Goal: Information Seeking & Learning: Learn about a topic

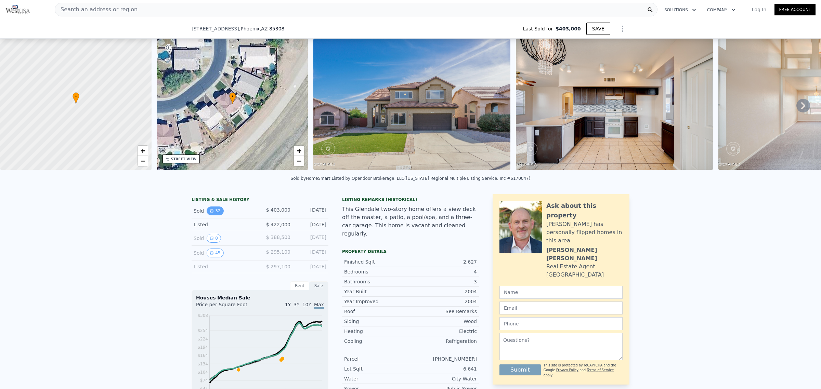
scroll to position [40, 0]
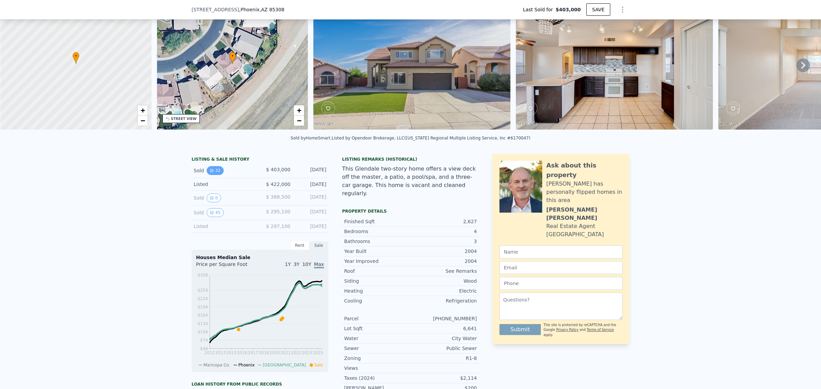
click at [210, 173] on icon "View historical data" at bounding box center [212, 171] width 4 height 4
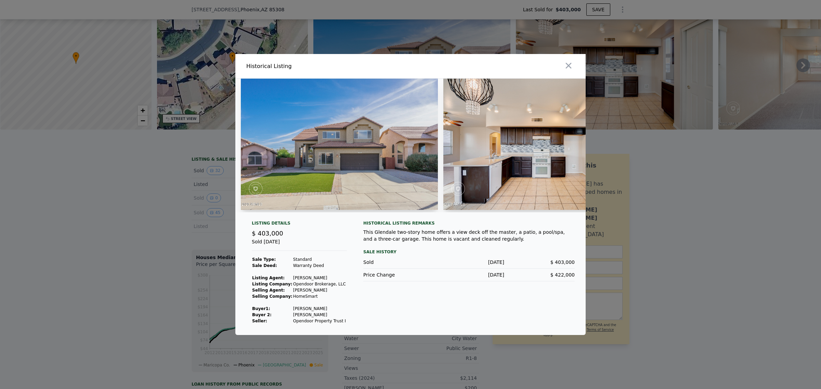
click at [328, 154] on img at bounding box center [339, 144] width 197 height 131
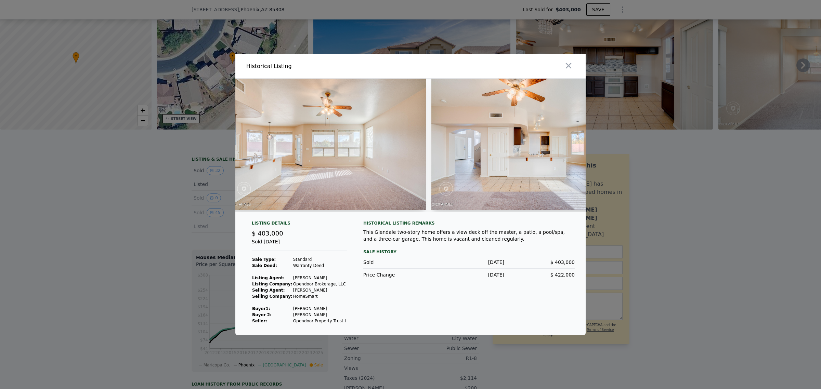
scroll to position [0, 1567]
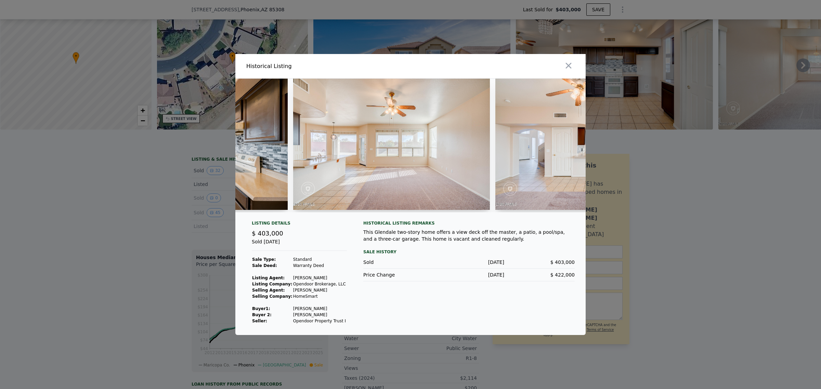
type input "$ 570,000"
type input "$ 112,992"
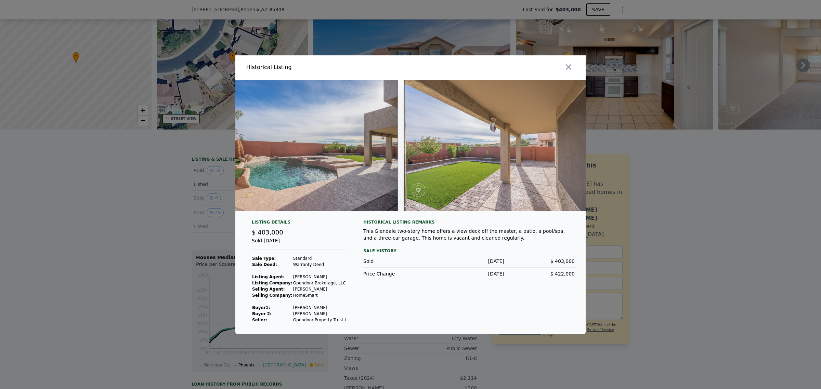
scroll to position [0, 6139]
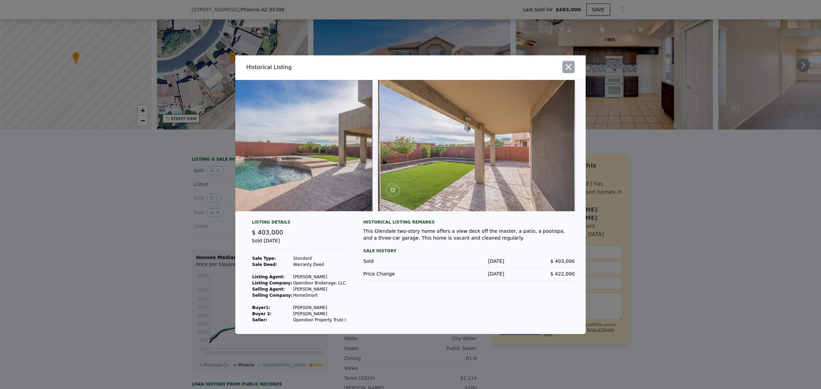
click at [570, 64] on icon "button" at bounding box center [569, 67] width 10 height 10
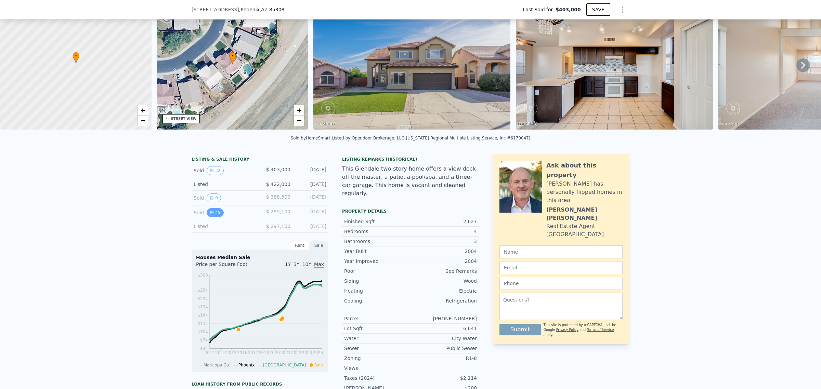
click at [210, 217] on button "45" at bounding box center [215, 212] width 17 height 9
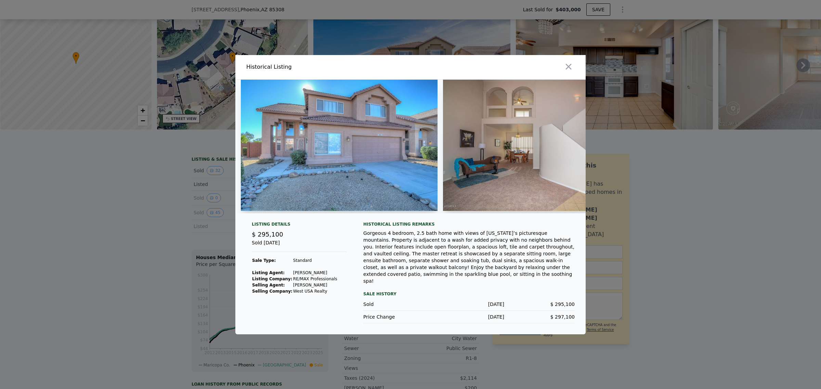
click at [352, 160] on img at bounding box center [339, 145] width 197 height 131
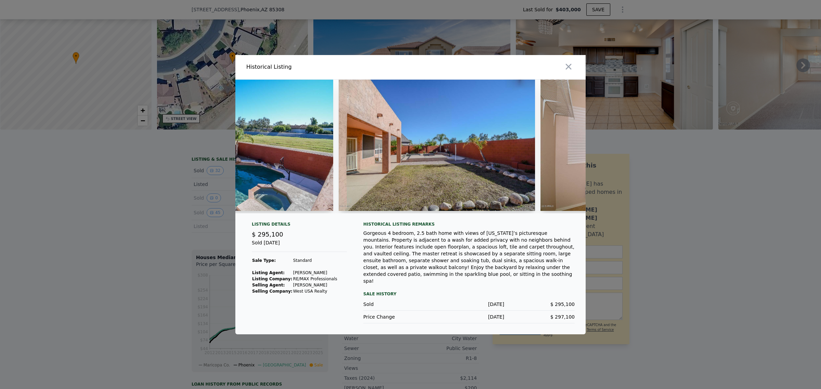
scroll to position [0, 7788]
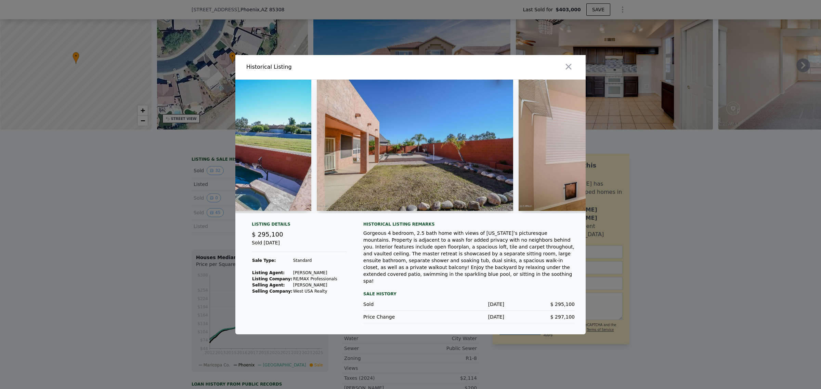
click at [551, 214] on div at bounding box center [617, 147] width 197 height 134
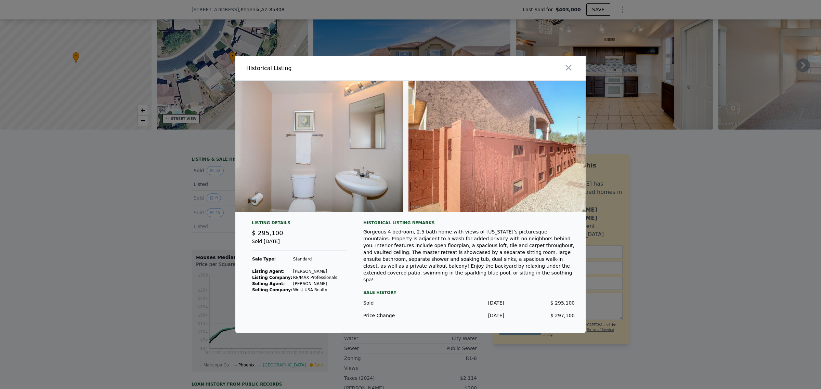
scroll to position [0, 8736]
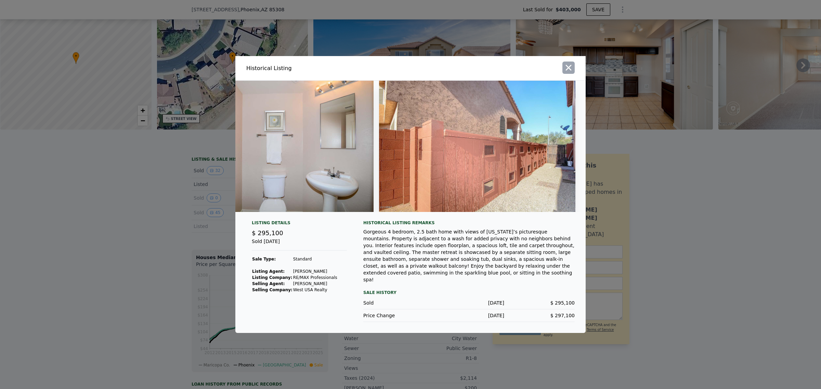
click at [571, 69] on icon "button" at bounding box center [569, 68] width 6 height 6
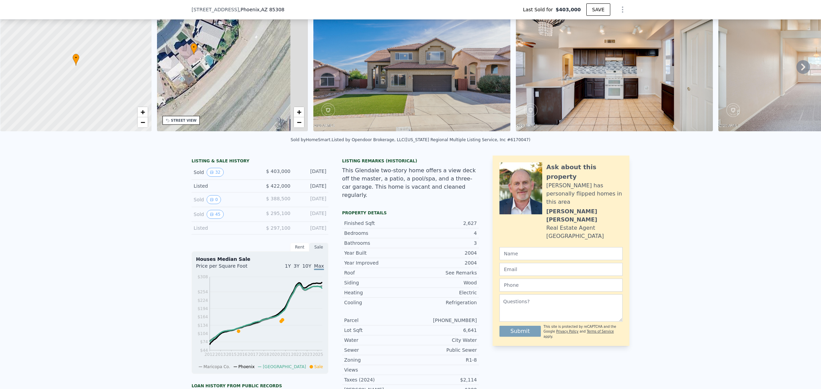
drag, startPoint x: 269, startPoint y: 97, endPoint x: 230, endPoint y: 86, distance: 40.1
click at [230, 86] on div "• + −" at bounding box center [232, 65] width 151 height 131
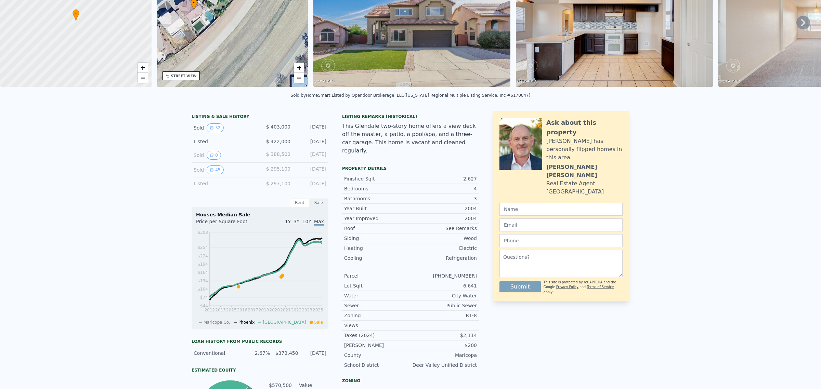
scroll to position [2, 0]
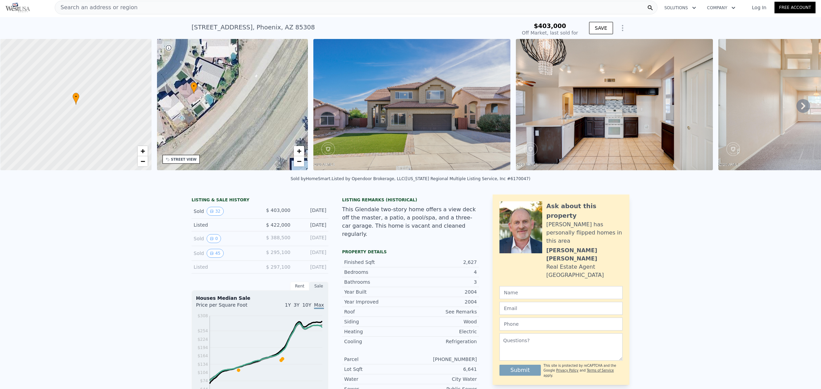
click at [299, 133] on div "• + −" at bounding box center [232, 104] width 151 height 131
click at [300, 163] on span "−" at bounding box center [299, 161] width 4 height 9
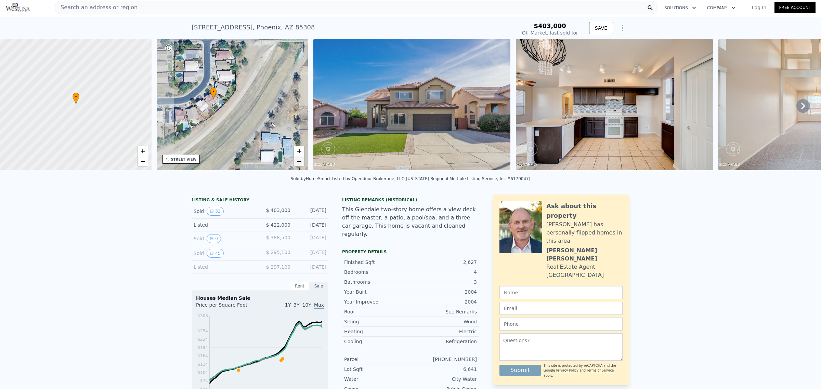
click at [300, 163] on span "−" at bounding box center [299, 161] width 4 height 9
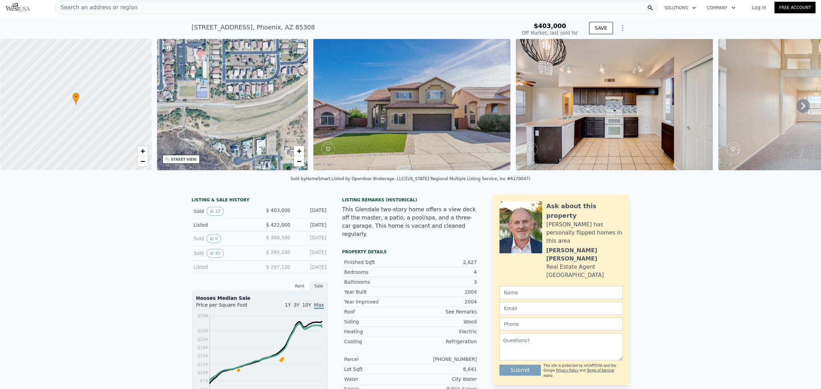
drag, startPoint x: 191, startPoint y: 117, endPoint x: 279, endPoint y: 78, distance: 96.8
click at [279, 78] on div "• + −" at bounding box center [232, 104] width 151 height 131
